Goal: Task Accomplishment & Management: Complete application form

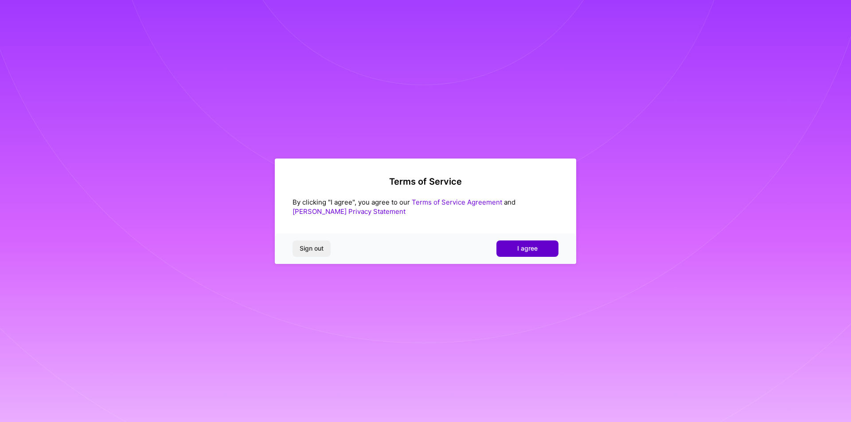
click at [526, 246] on span "I agree" at bounding box center [527, 248] width 20 height 9
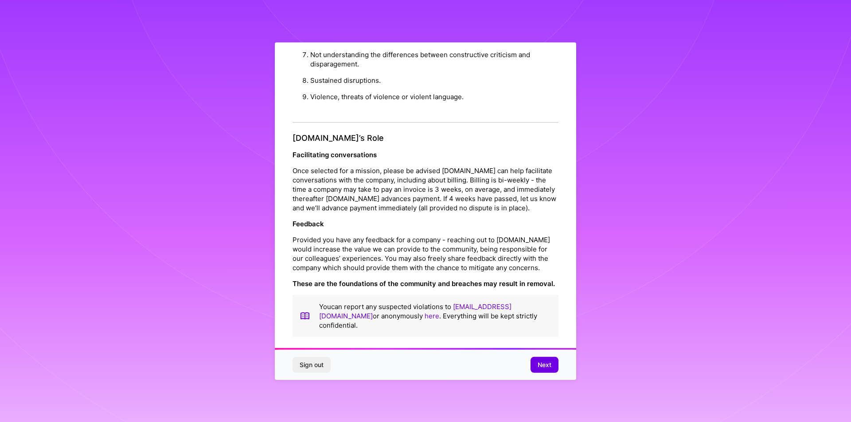
scroll to position [942, 0]
click at [544, 361] on span "Next" at bounding box center [545, 365] width 14 height 9
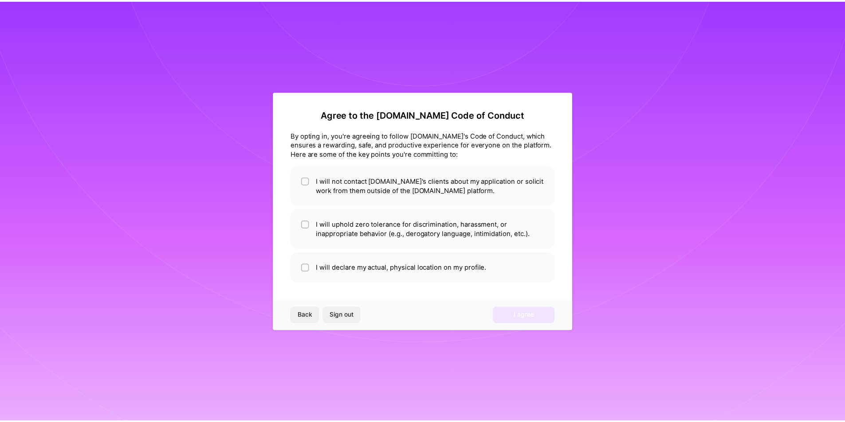
scroll to position [0, 0]
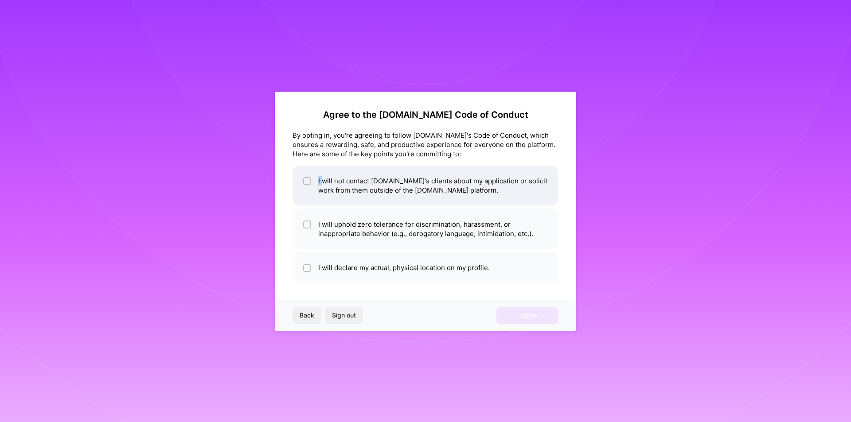
click at [307, 185] on span at bounding box center [307, 185] width 8 height 19
checkbox input "true"
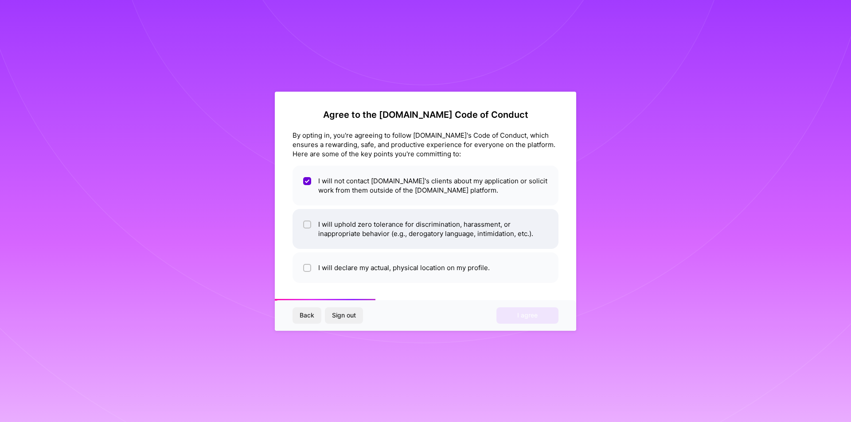
click at [308, 229] on span at bounding box center [307, 229] width 8 height 19
checkbox input "true"
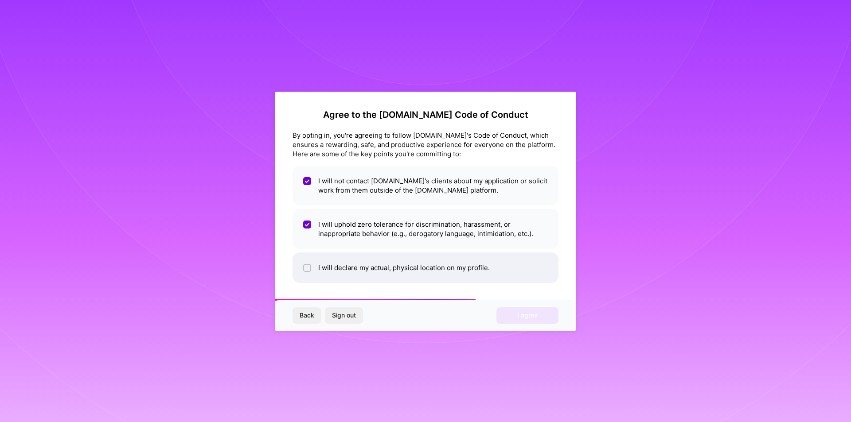
click at [308, 270] on input "checkbox" at bounding box center [308, 269] width 6 height 6
checkbox input "true"
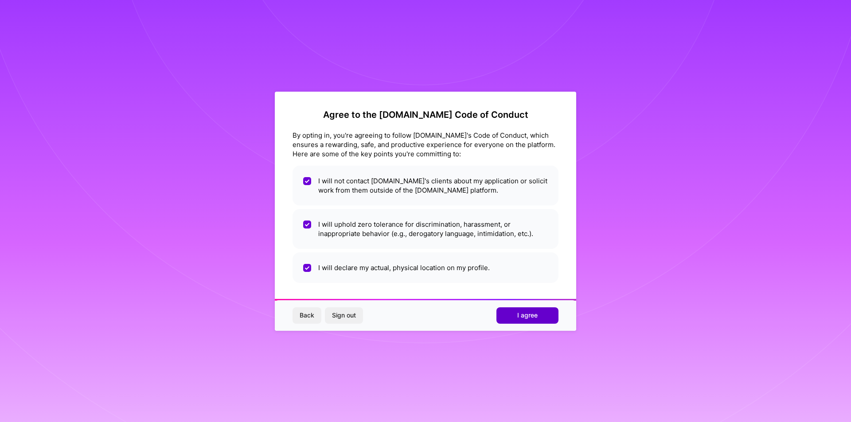
click at [533, 320] on span "I agree" at bounding box center [527, 315] width 20 height 9
